Goal: Find specific page/section: Find specific page/section

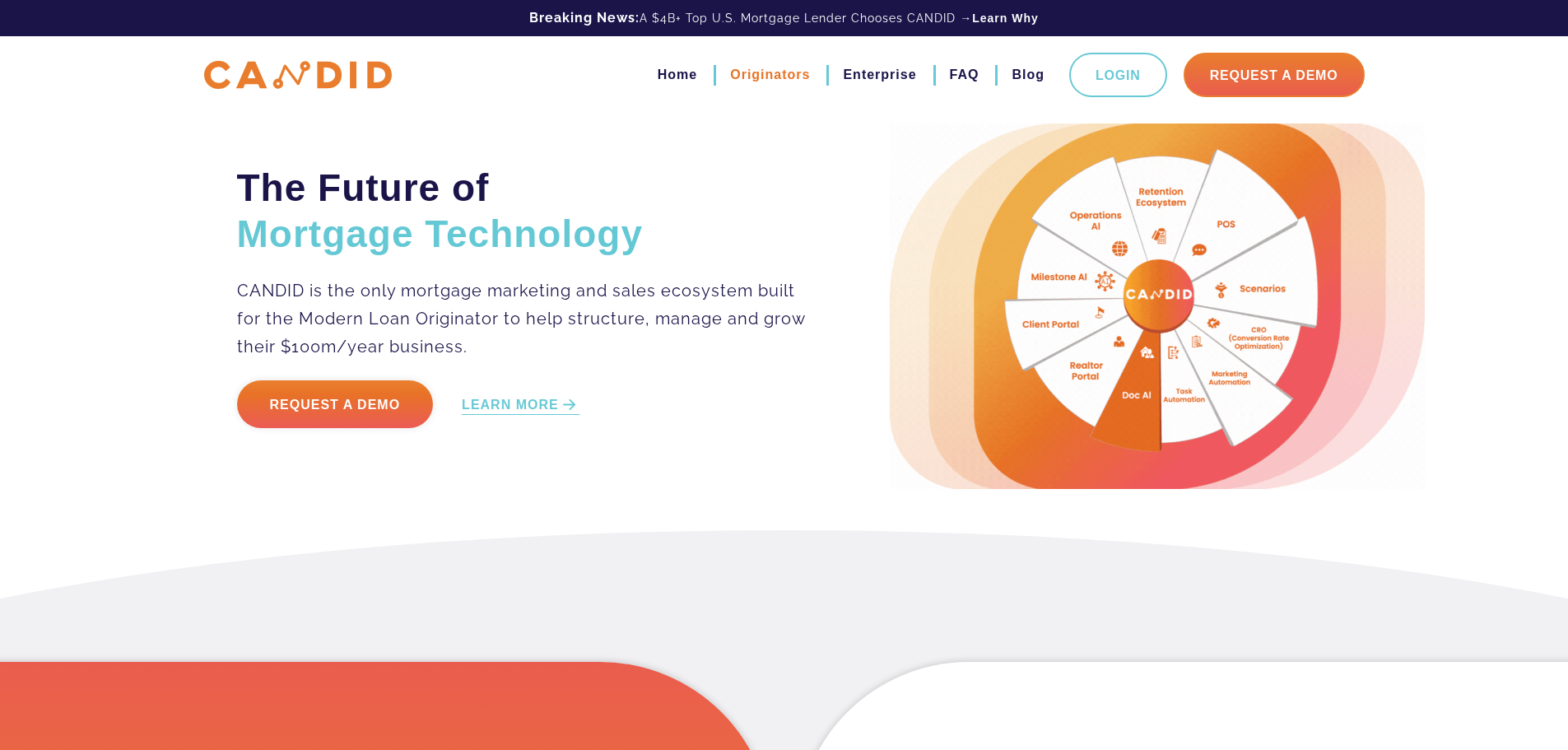
click at [808, 77] on link "Originators" at bounding box center [770, 74] width 80 height 28
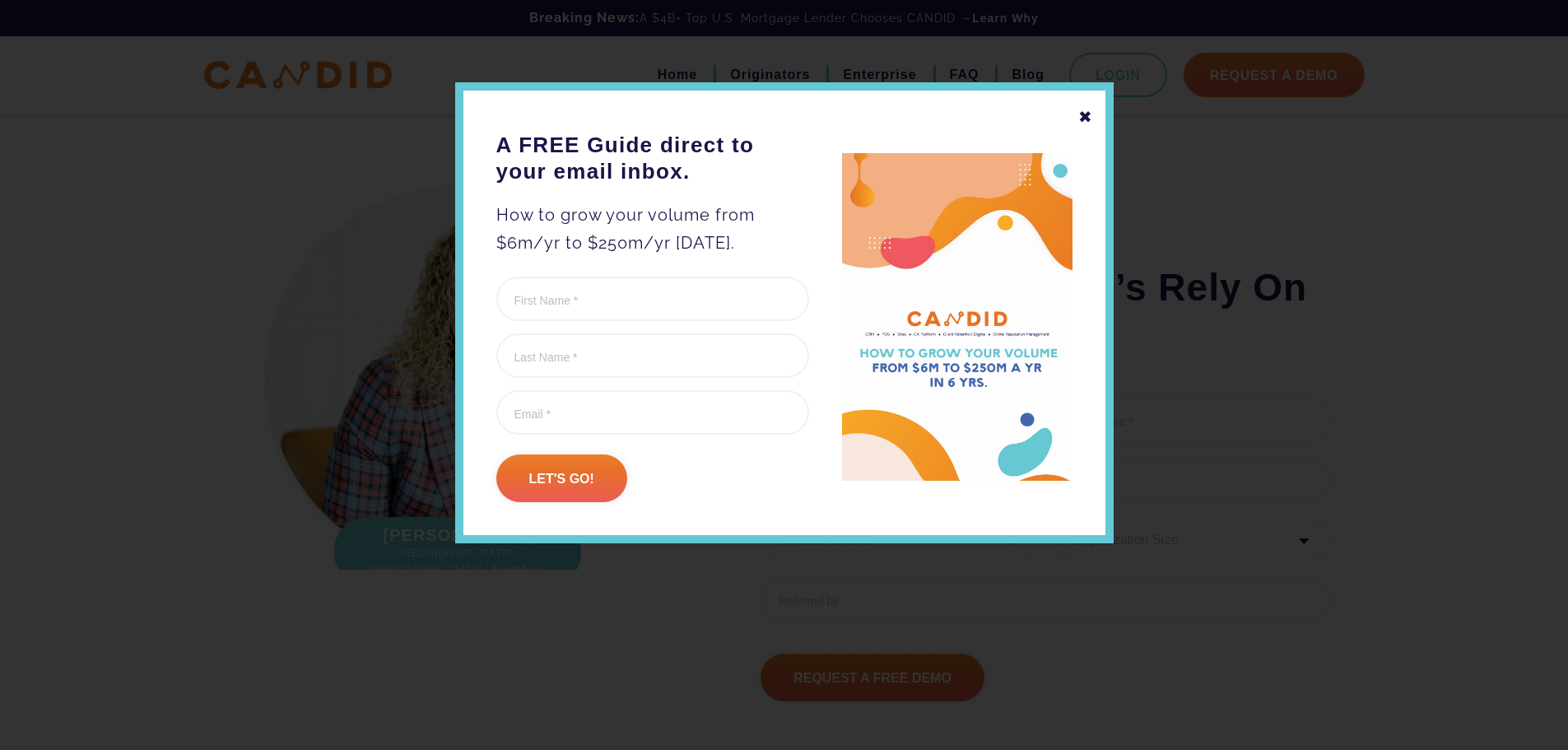
scroll to position [5266, 0]
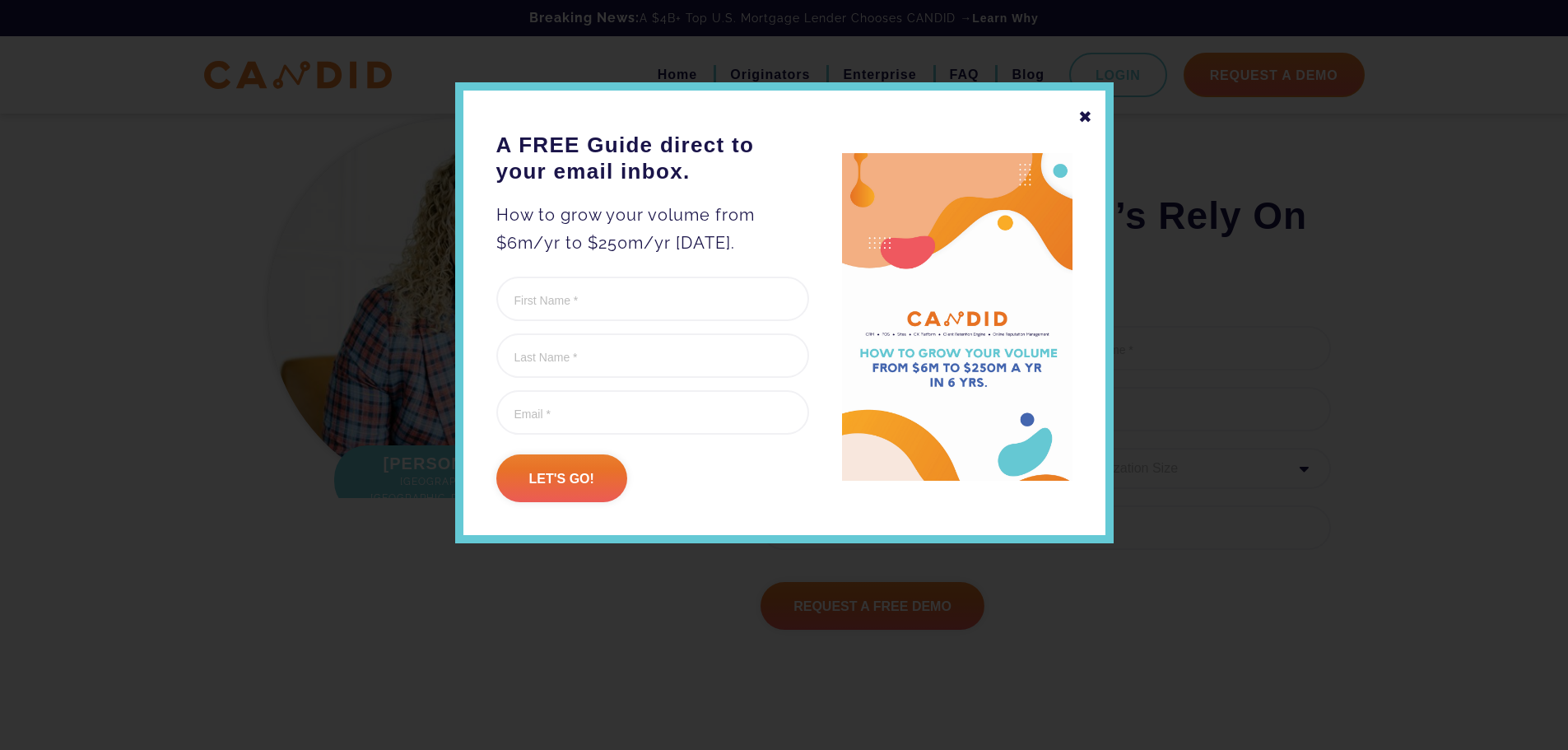
click at [1075, 114] on div "✖ A FREE Guide direct to your email inbox. How to grow your volume from $6m/yr …" at bounding box center [785, 312] width 659 height 461
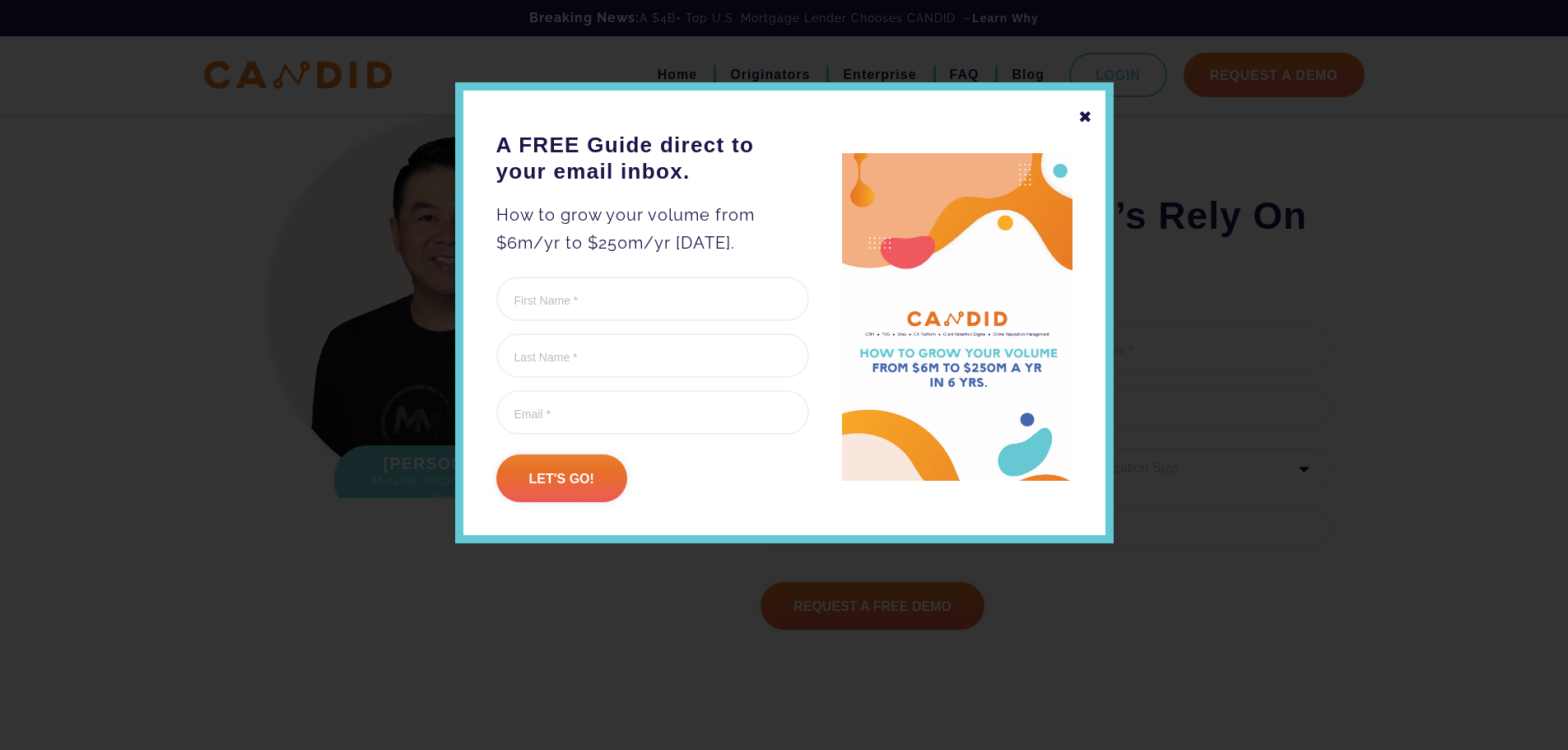
click at [1087, 112] on div "✖" at bounding box center [1086, 116] width 15 height 28
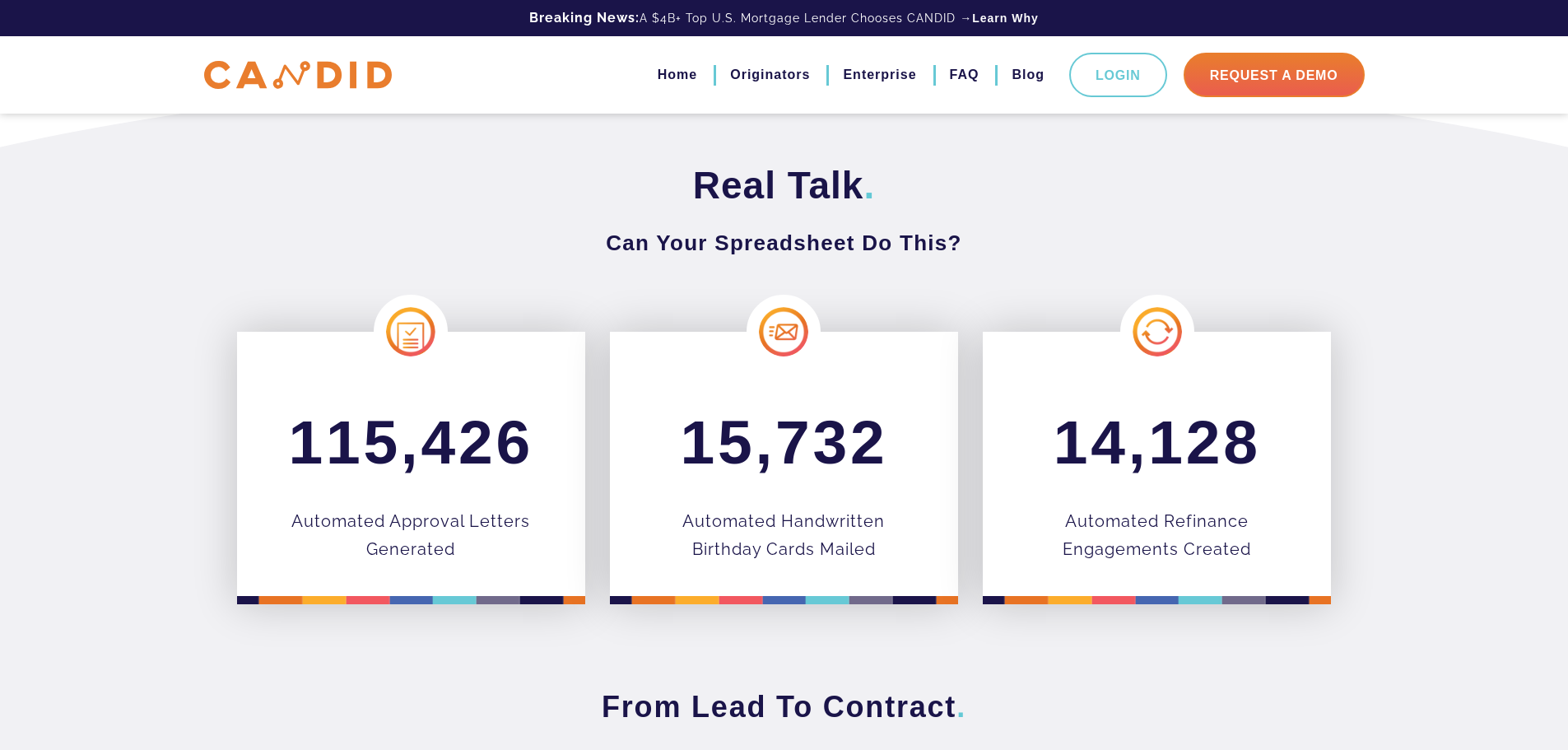
scroll to position [0, 0]
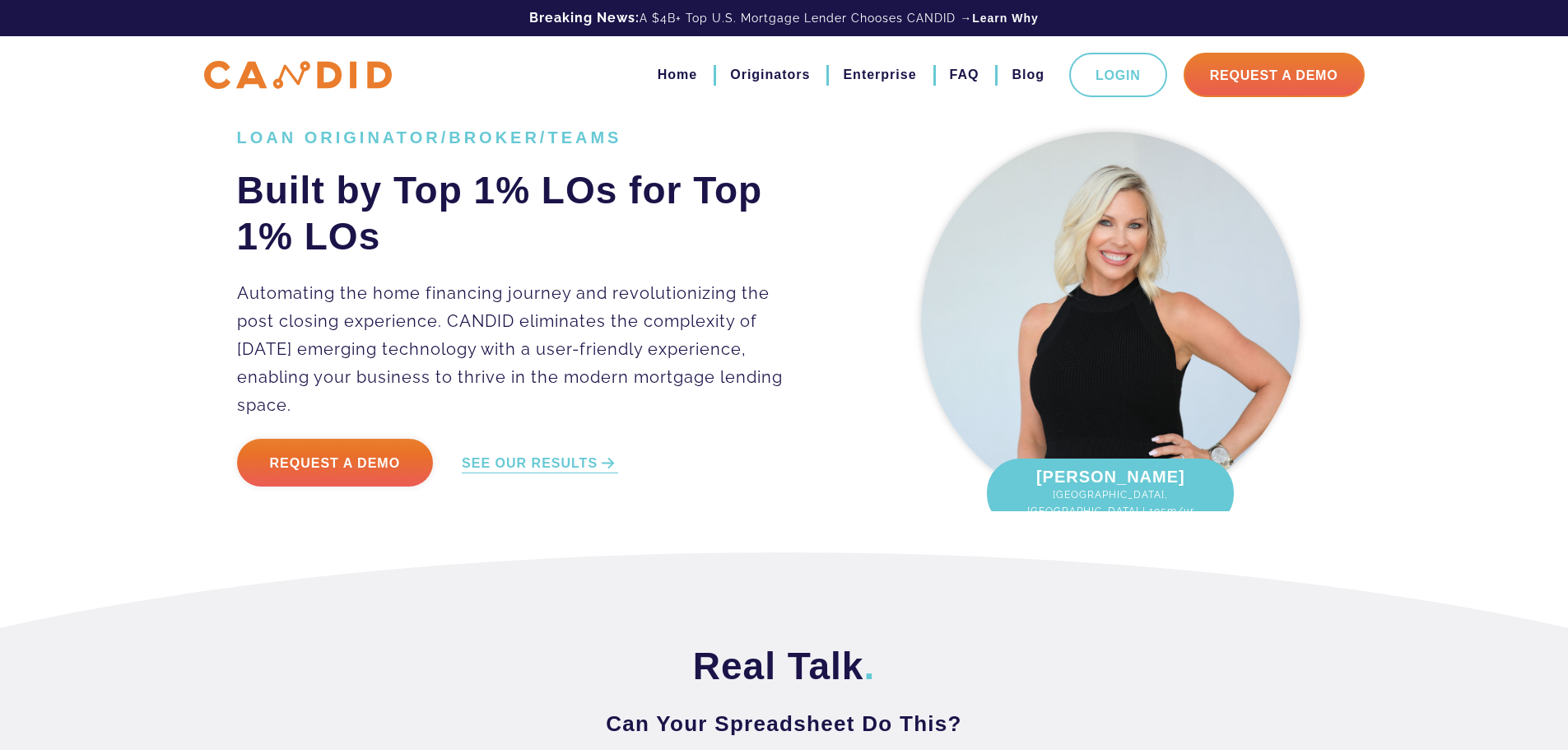
click at [359, 60] on img at bounding box center [297, 75] width 187 height 29
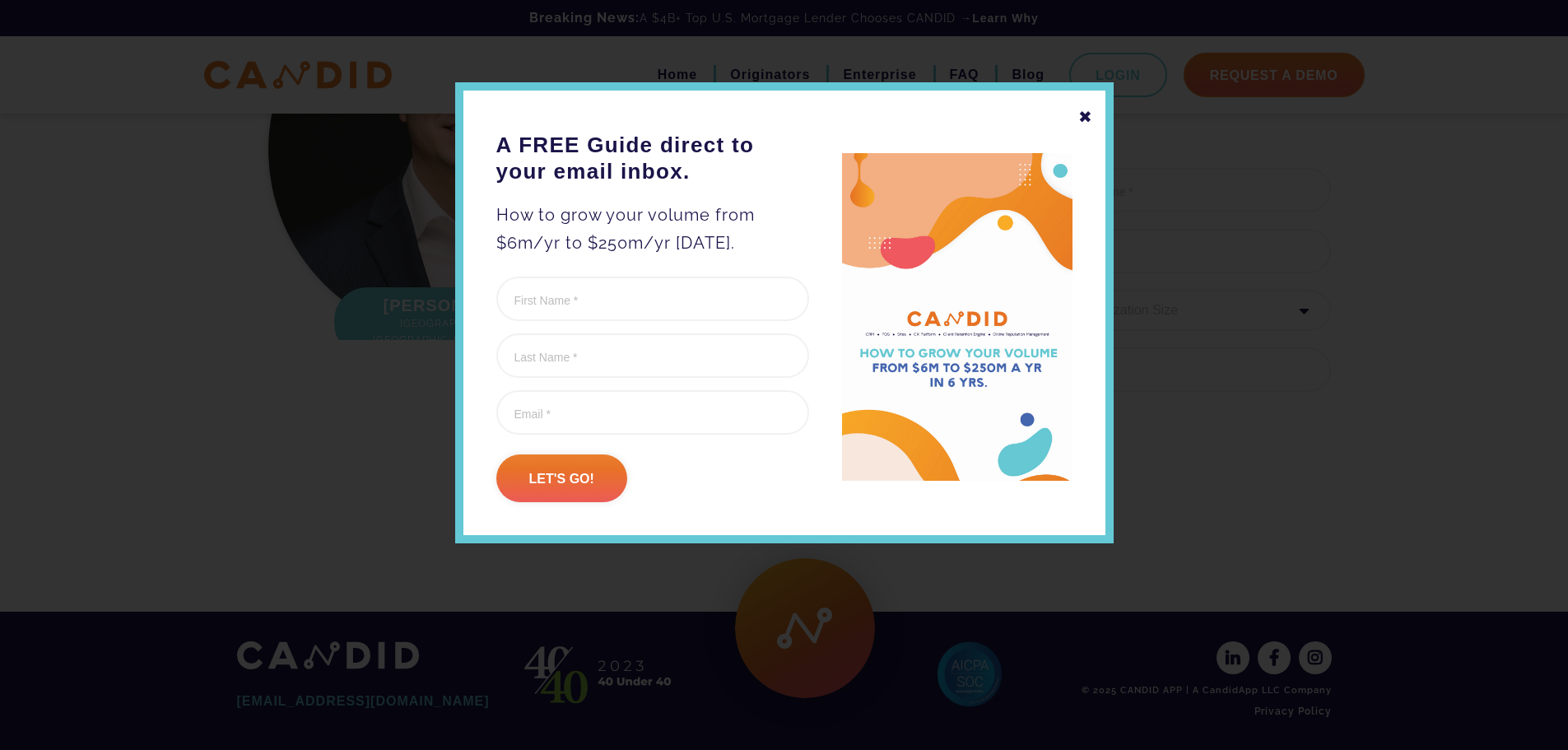
scroll to position [2152, 0]
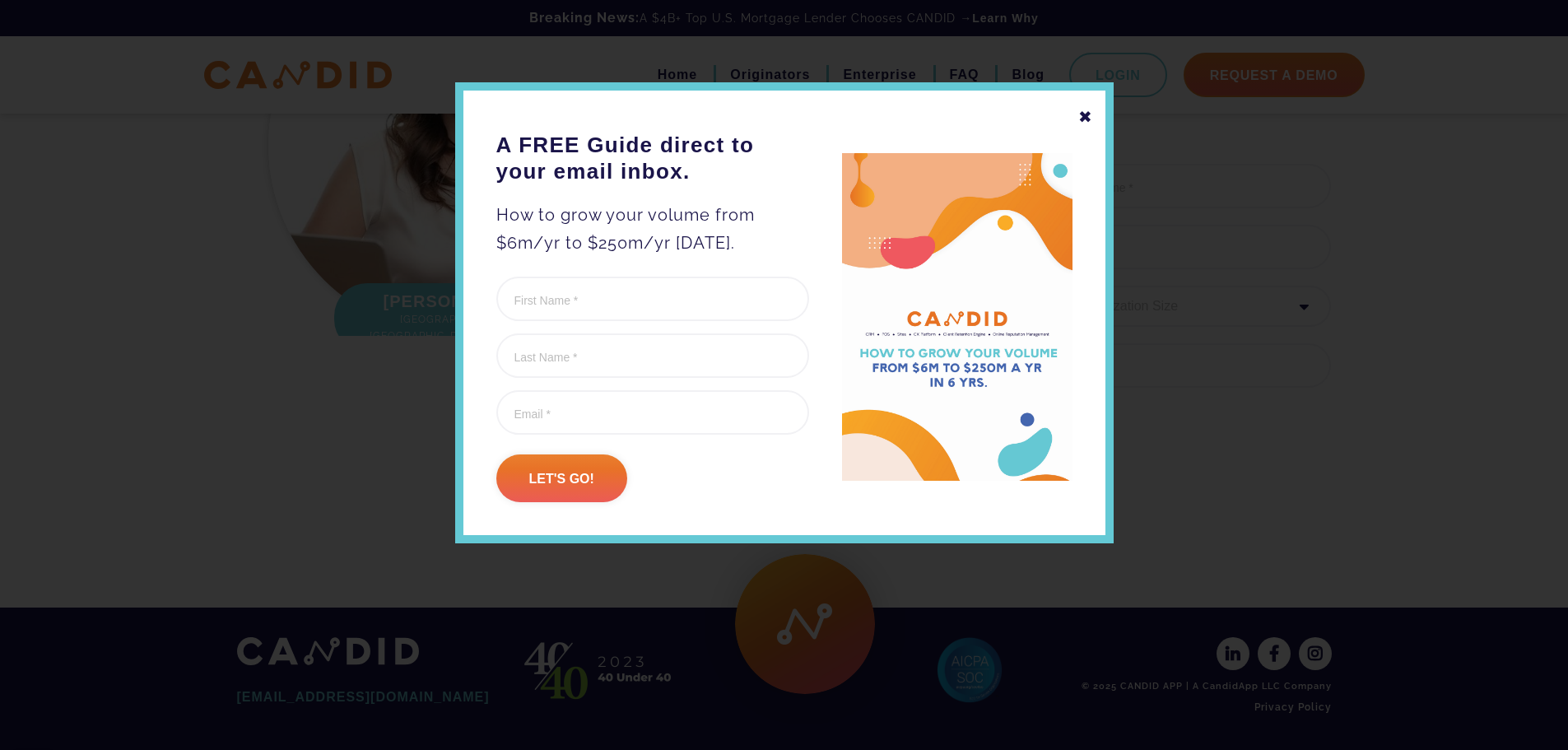
click at [1107, 128] on div "✖ A FREE Guide direct to your email inbox. How to grow your volume from $6m/yr …" at bounding box center [785, 312] width 659 height 461
click at [1086, 117] on div "✖" at bounding box center [1086, 116] width 15 height 28
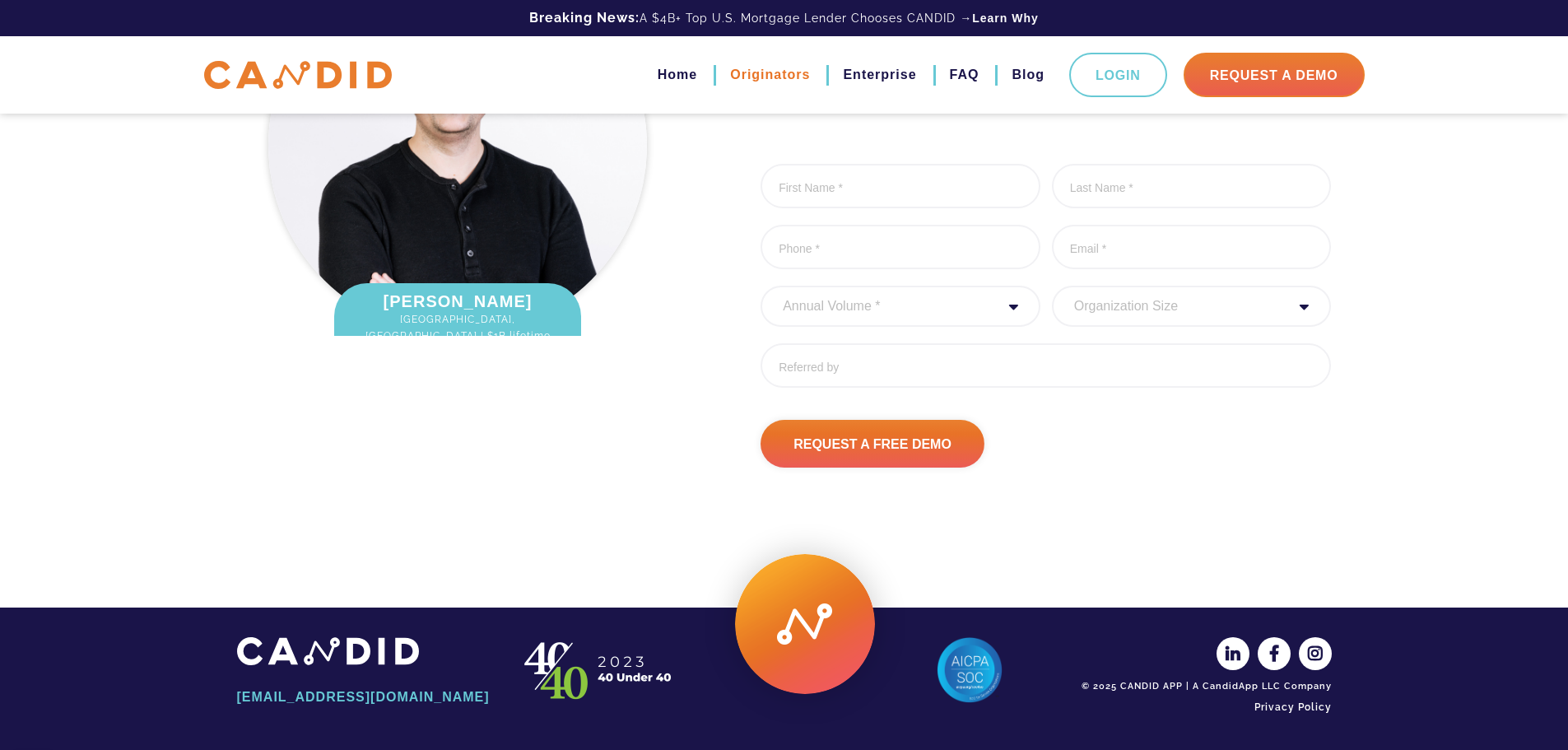
click at [745, 74] on link "Originators" at bounding box center [770, 74] width 80 height 28
